Goal: Task Accomplishment & Management: Use online tool/utility

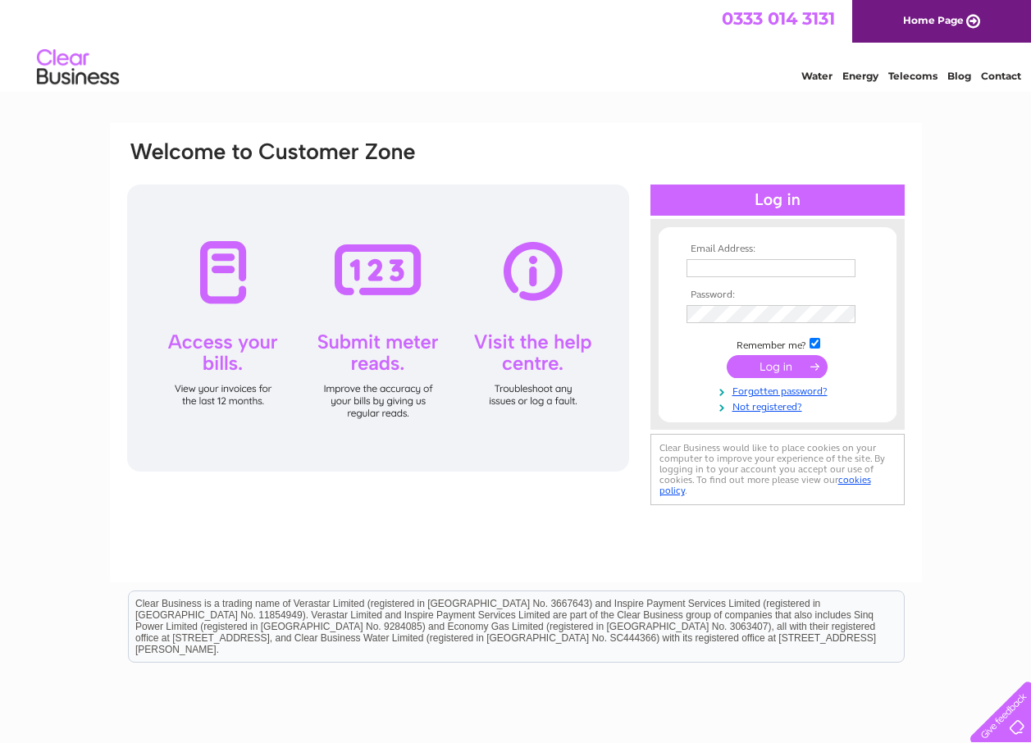
type input "naeem1@btinternet.com"
click at [779, 371] on input "submit" at bounding box center [776, 366] width 101 height 23
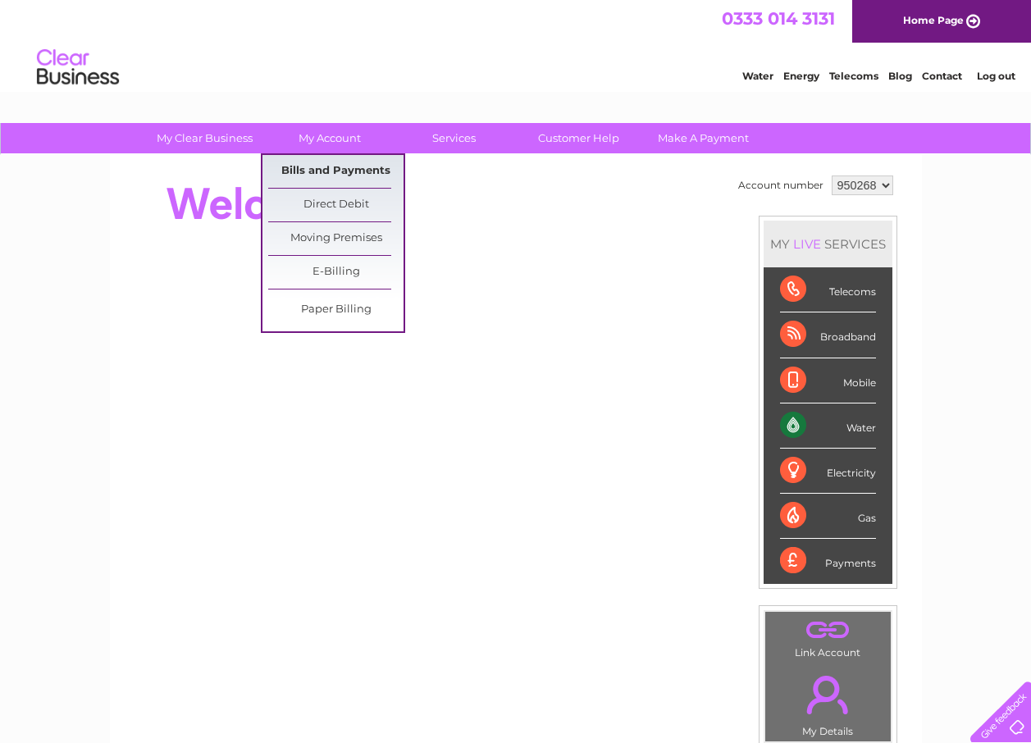
click at [296, 176] on link "Bills and Payments" at bounding box center [335, 171] width 135 height 33
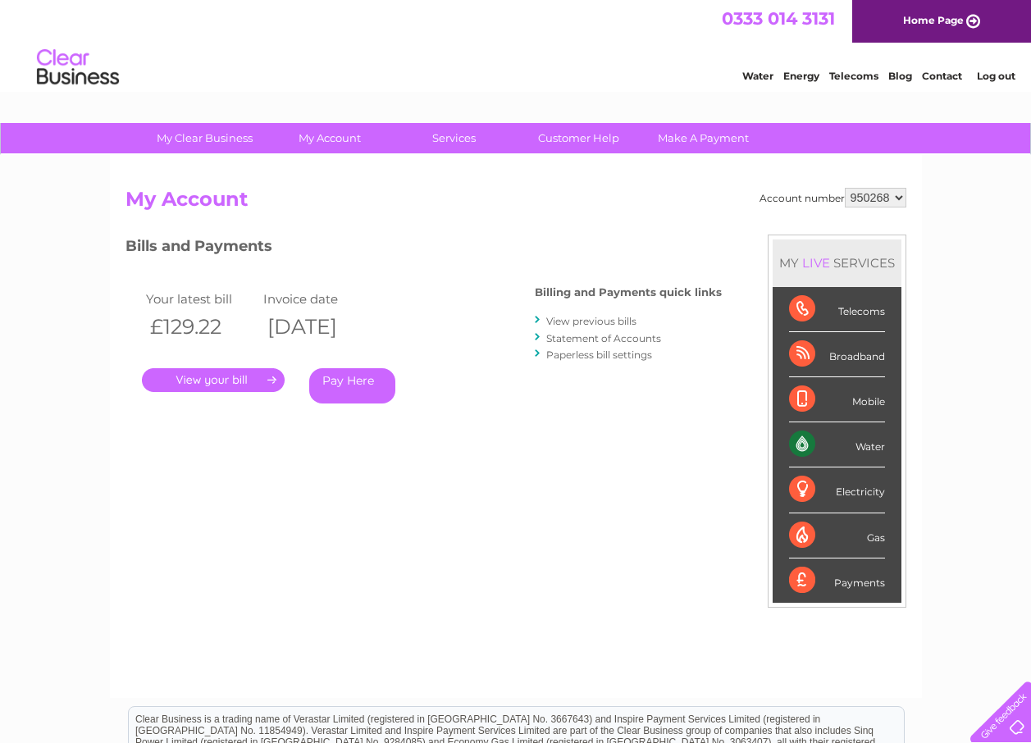
click at [225, 378] on link "." at bounding box center [213, 380] width 143 height 24
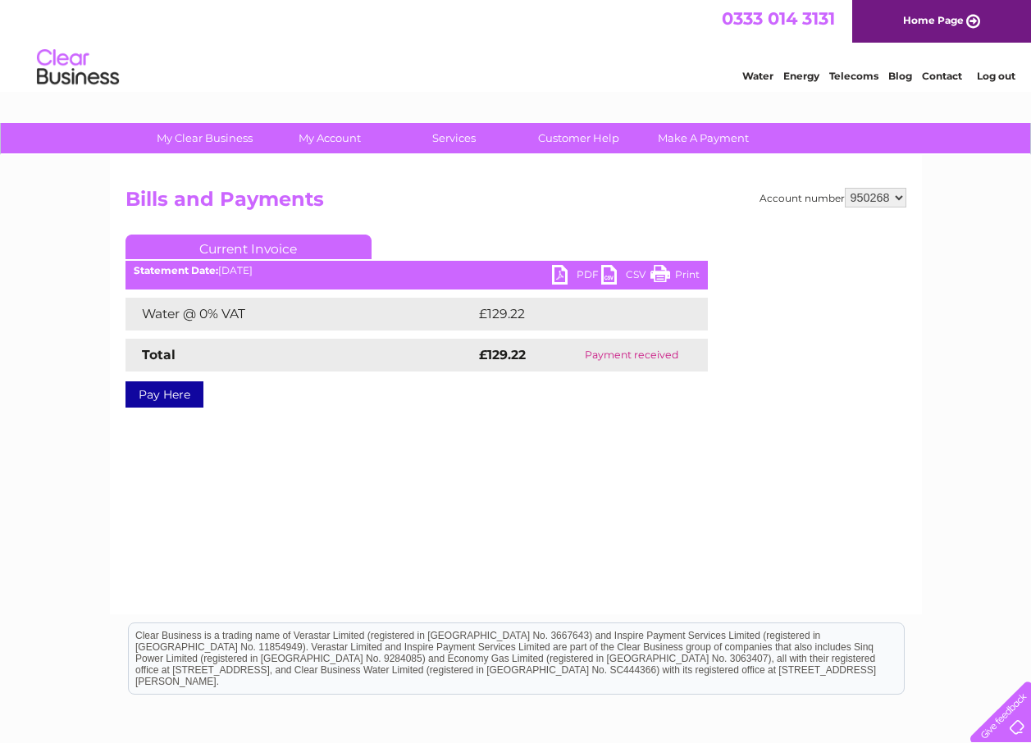
click at [558, 276] on link "PDF" at bounding box center [576, 277] width 49 height 24
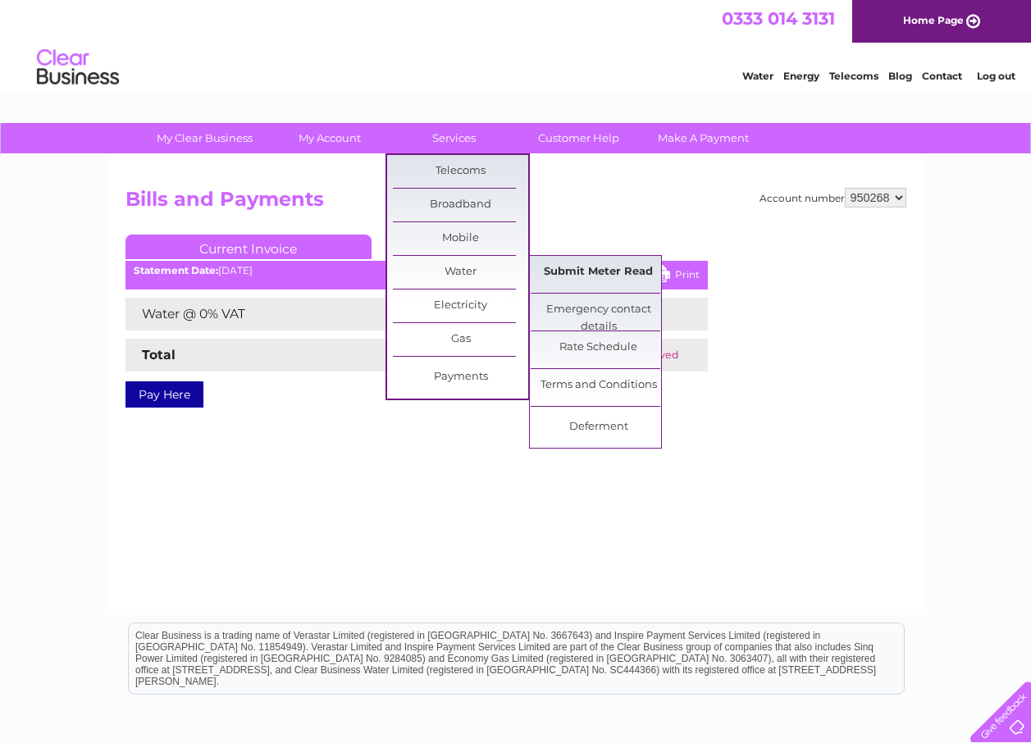
click at [580, 269] on link "Submit Meter Read" at bounding box center [597, 272] width 135 height 33
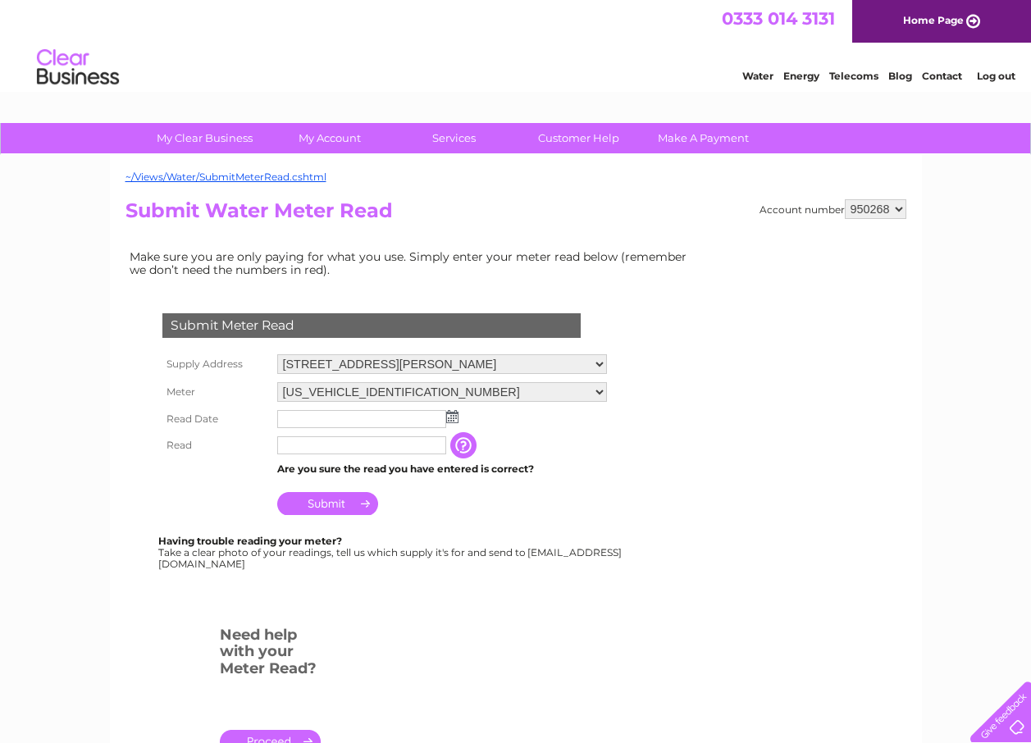
click at [448, 417] on img at bounding box center [452, 416] width 12 height 13
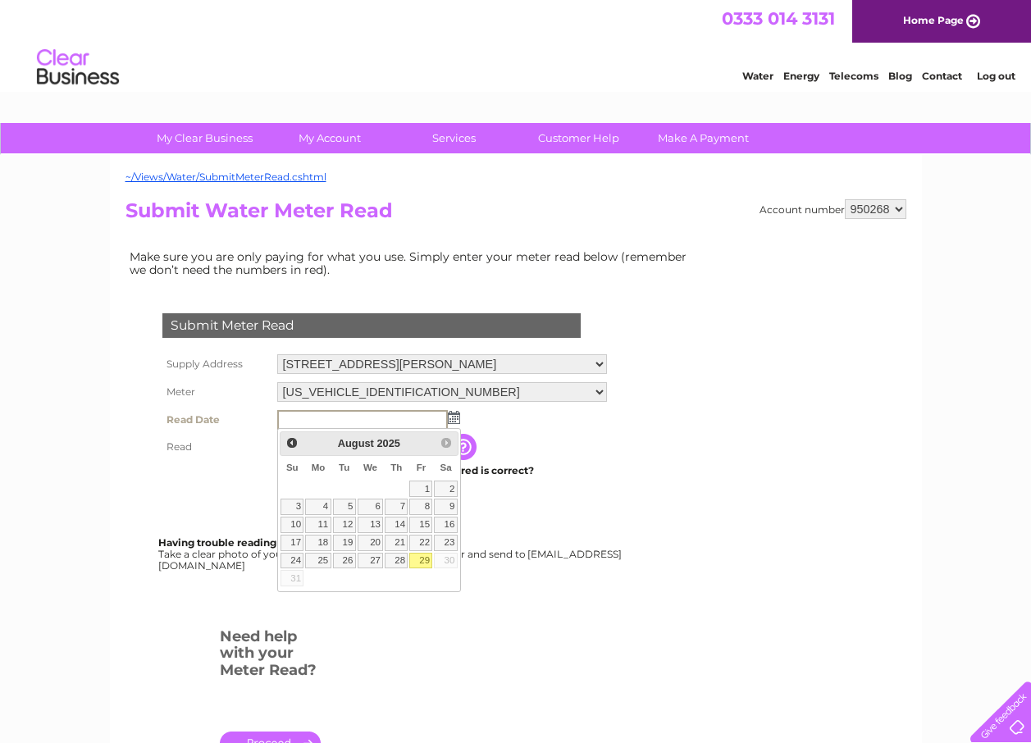
click at [427, 564] on link "29" at bounding box center [420, 561] width 23 height 16
type input "2025/08/29"
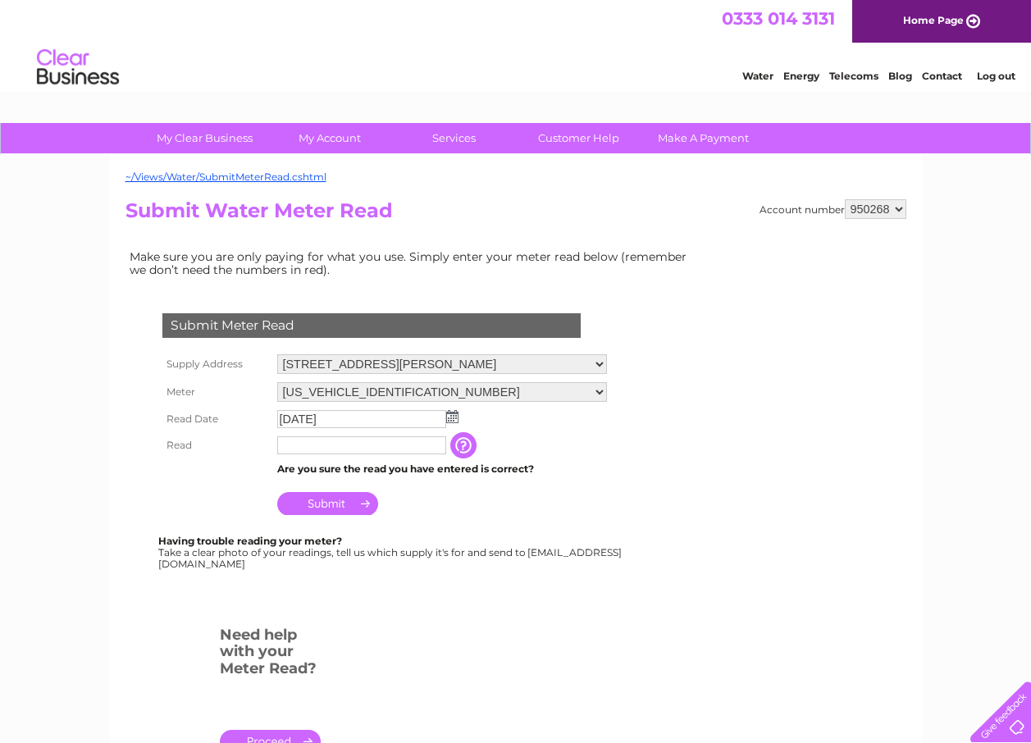
click at [341, 446] on input "text" at bounding box center [361, 445] width 169 height 18
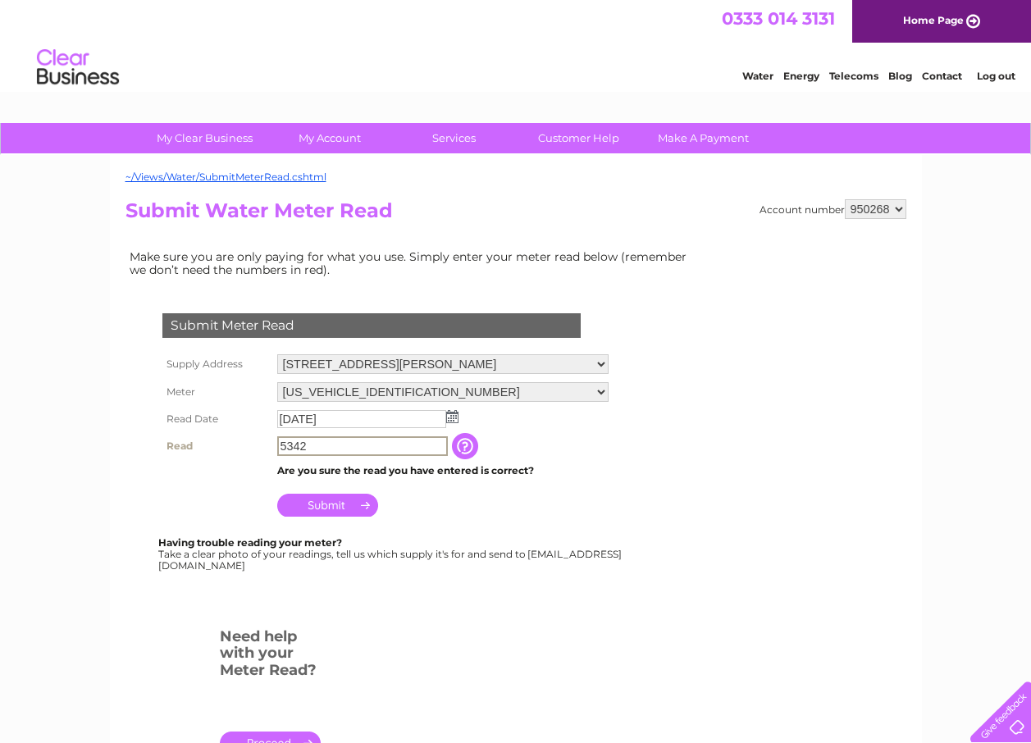
type input "5342"
click at [38, 509] on div "My Clear Business Login Details My Details My Preferences Link Account My Accou…" at bounding box center [515, 610] width 1031 height 974
click at [307, 504] on input "Submit" at bounding box center [327, 503] width 101 height 23
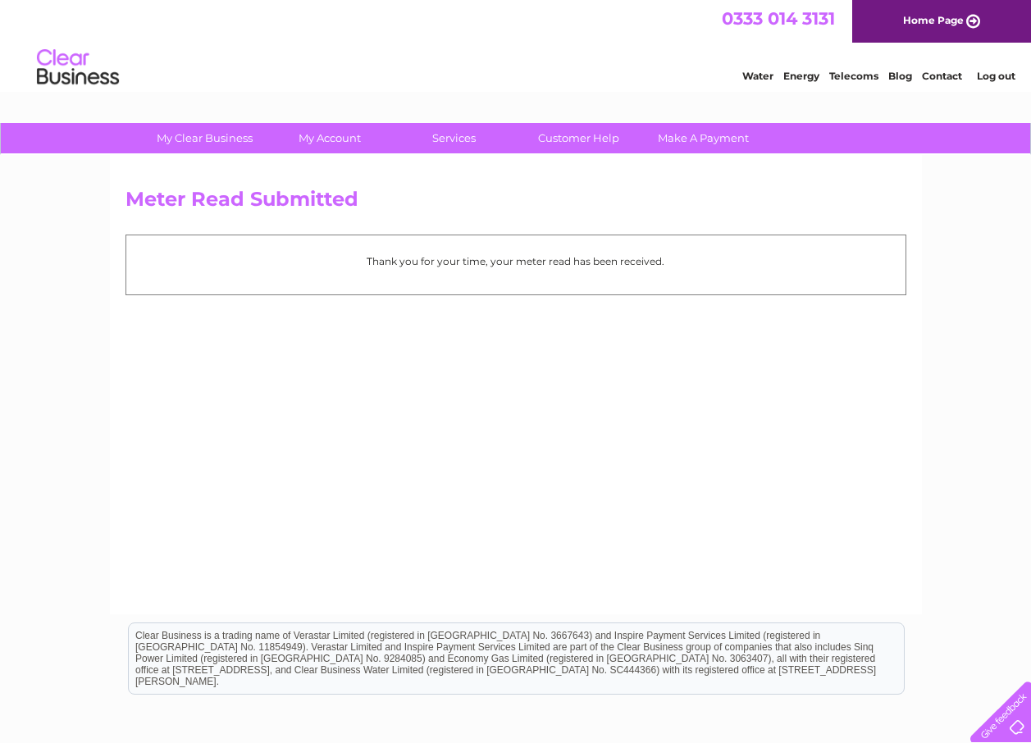
click at [992, 79] on link "Log out" at bounding box center [996, 76] width 39 height 12
